Goal: Use online tool/utility: Utilize a website feature to perform a specific function

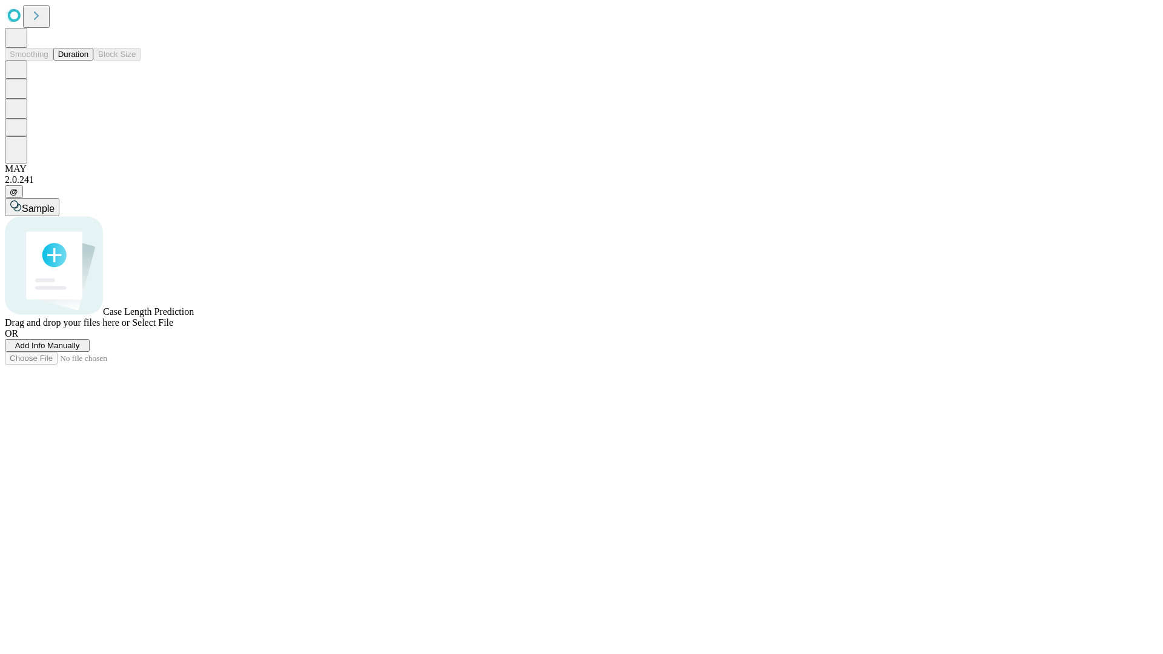
click at [88, 61] on button "Duration" at bounding box center [73, 54] width 40 height 13
click at [173, 328] on span "Select File" at bounding box center [152, 323] width 41 height 10
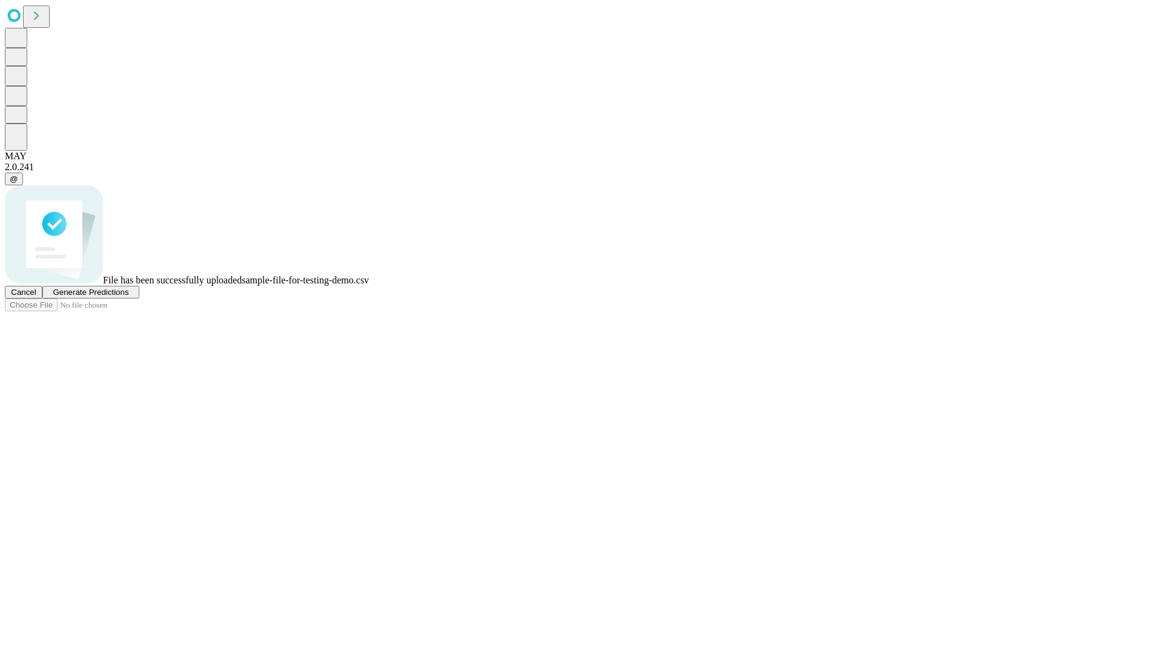
click at [128, 297] on span "Generate Predictions" at bounding box center [91, 292] width 76 height 9
